Goal: Contribute content

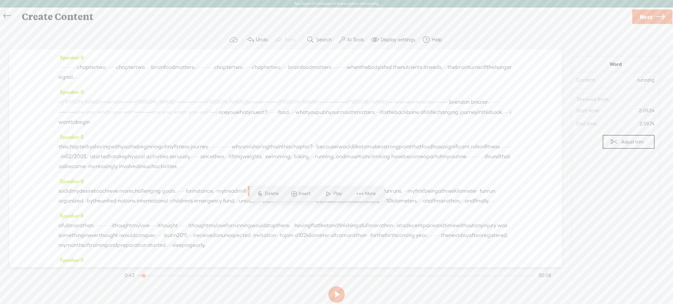
click at [586, 226] on section "Word Content: running Audio source: Trimmed from: Start time: 2:09.24 End time:…" at bounding box center [615, 165] width 88 height 218
click at [650, 17] on span "Next" at bounding box center [645, 17] width 12 height 17
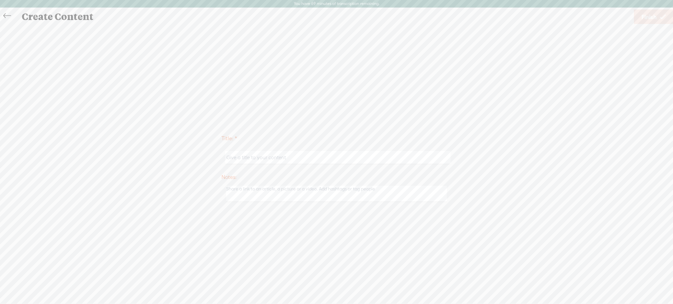
click at [344, 156] on input "text" at bounding box center [337, 157] width 225 height 13
type input "Chapter 2"
click at [282, 192] on textarea at bounding box center [336, 194] width 221 height 16
click at [646, 16] on span "Finish" at bounding box center [648, 17] width 15 height 17
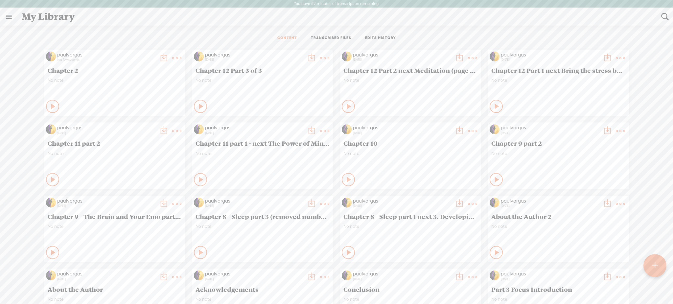
click at [50, 105] on icon at bounding box center [53, 106] width 7 height 7
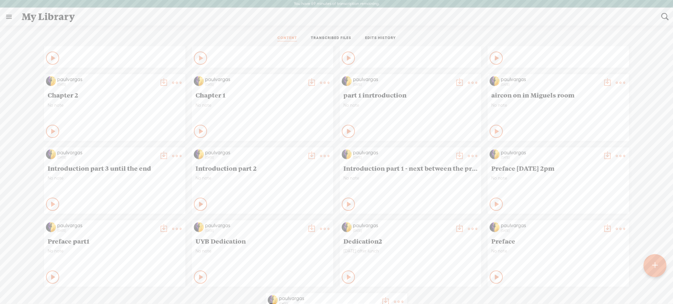
scroll to position [411, 0]
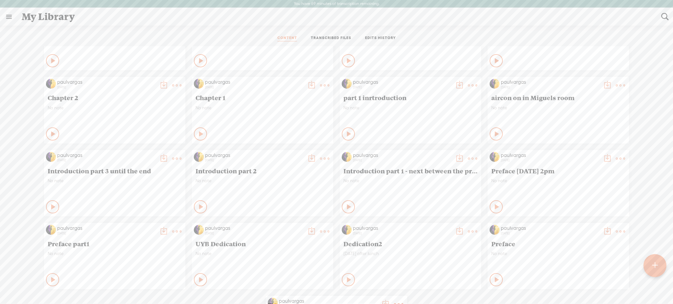
click at [50, 131] on icon at bounding box center [53, 134] width 7 height 7
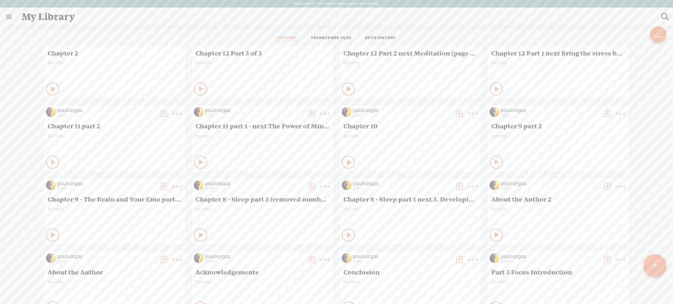
scroll to position [0, 0]
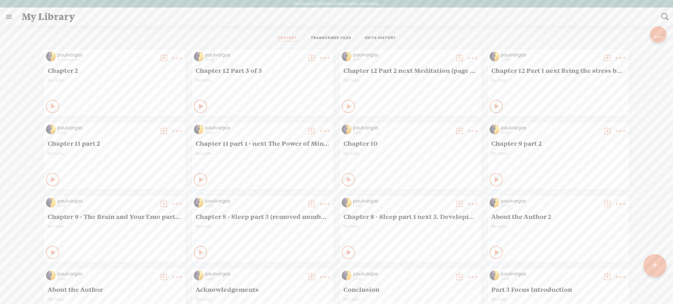
click at [50, 106] on icon at bounding box center [53, 106] width 7 height 7
click at [48, 101] on div "Play Content" at bounding box center [52, 106] width 13 height 13
click at [48, 101] on div "Stop Content" at bounding box center [52, 106] width 13 height 13
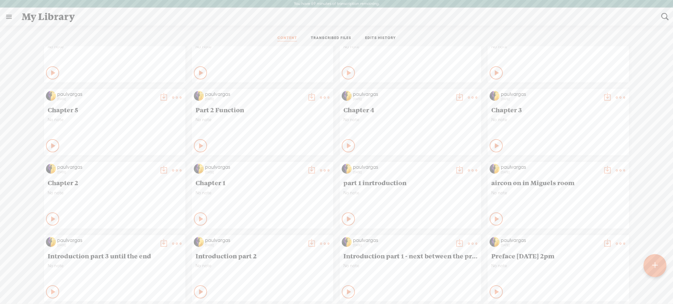
scroll to position [325, 0]
click at [50, 218] on icon at bounding box center [53, 220] width 7 height 7
click at [50, 219] on icon at bounding box center [53, 220] width 7 height 7
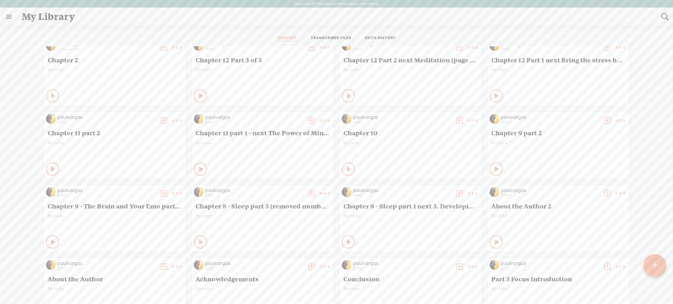
scroll to position [0, 0]
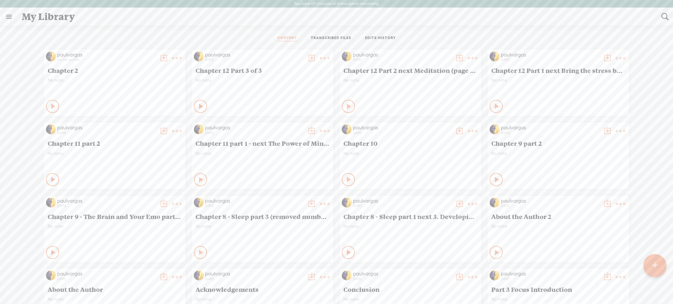
click at [50, 107] on icon at bounding box center [53, 106] width 7 height 7
click at [50, 103] on icon at bounding box center [53, 106] width 7 height 7
